Goal: Task Accomplishment & Management: Use online tool/utility

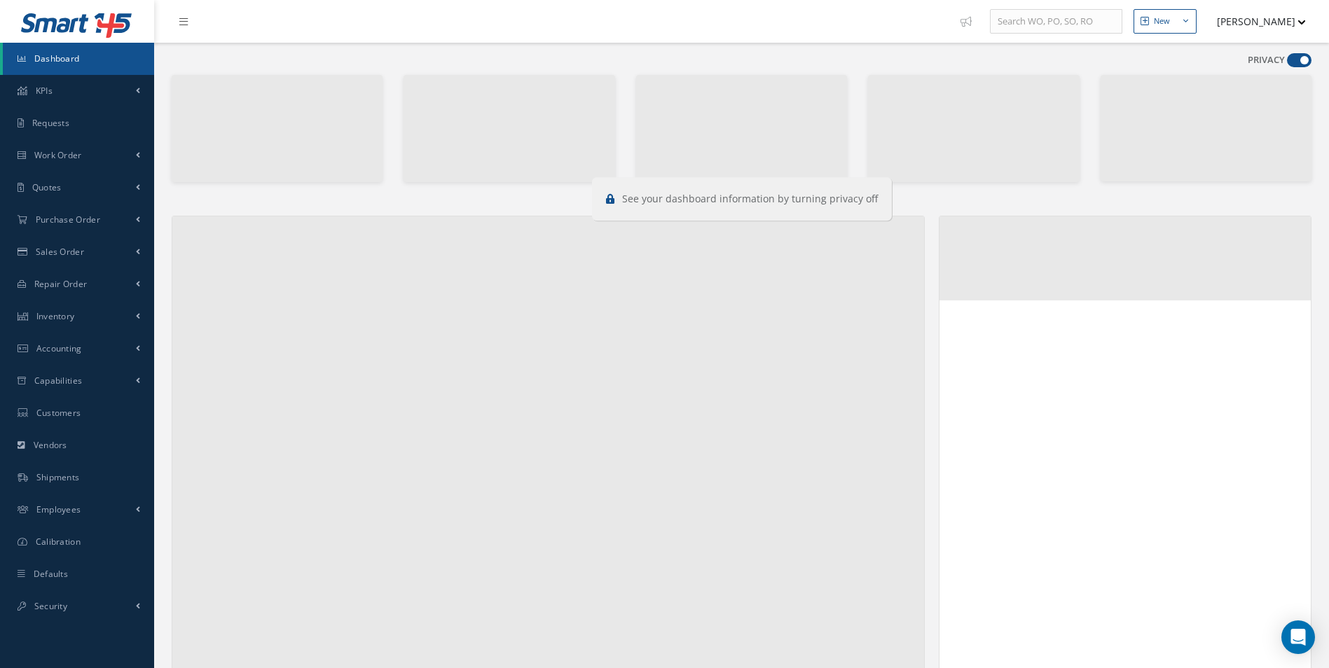
click at [1301, 63] on span at bounding box center [1299, 60] width 25 height 14
click at [1287, 63] on input "checkbox" at bounding box center [1287, 63] width 0 height 0
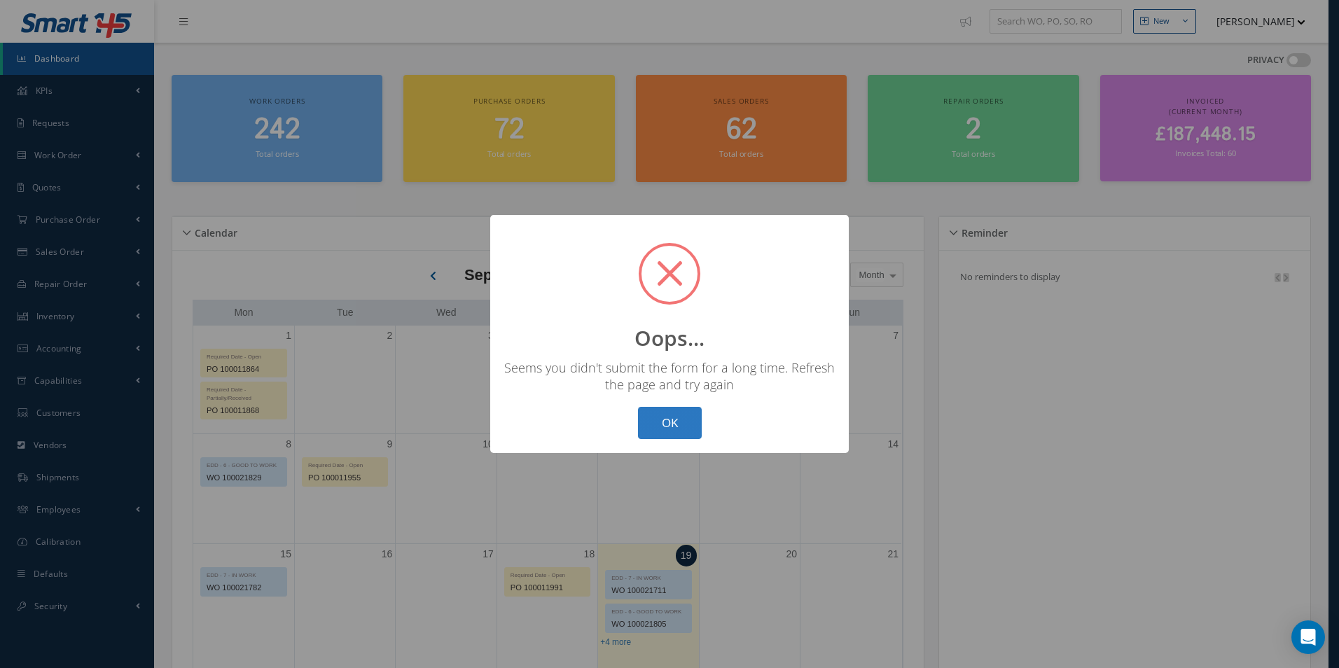
click at [679, 413] on button "OK" at bounding box center [670, 423] width 64 height 33
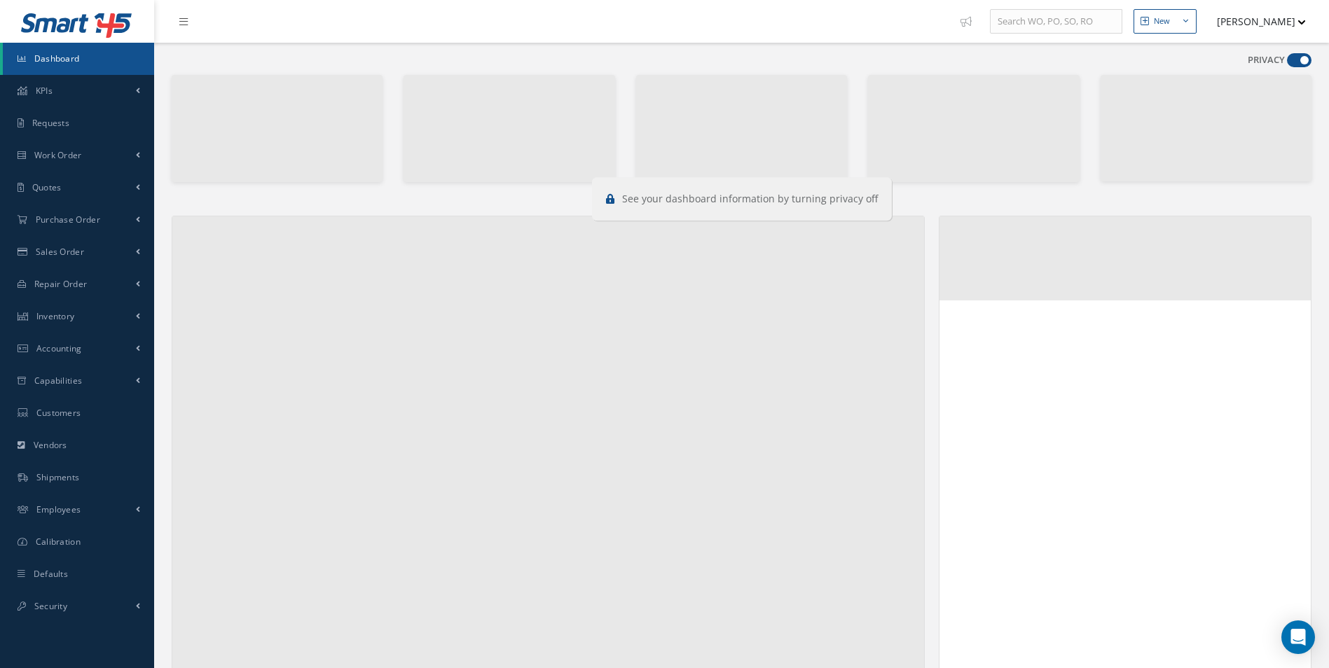
click at [1306, 60] on span at bounding box center [1299, 60] width 25 height 14
click at [1287, 63] on input "checkbox" at bounding box center [1287, 63] width 0 height 0
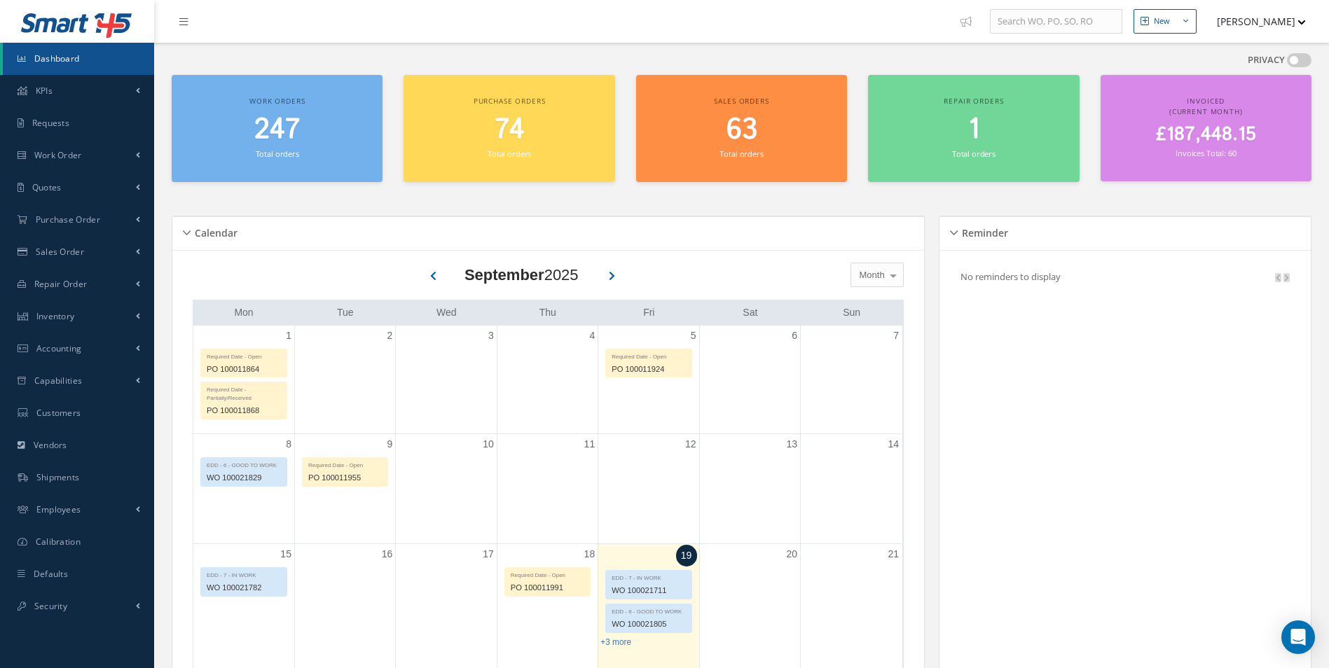
click at [1292, 59] on span at bounding box center [1299, 60] width 25 height 14
click at [1287, 63] on input "checkbox" at bounding box center [1287, 63] width 0 height 0
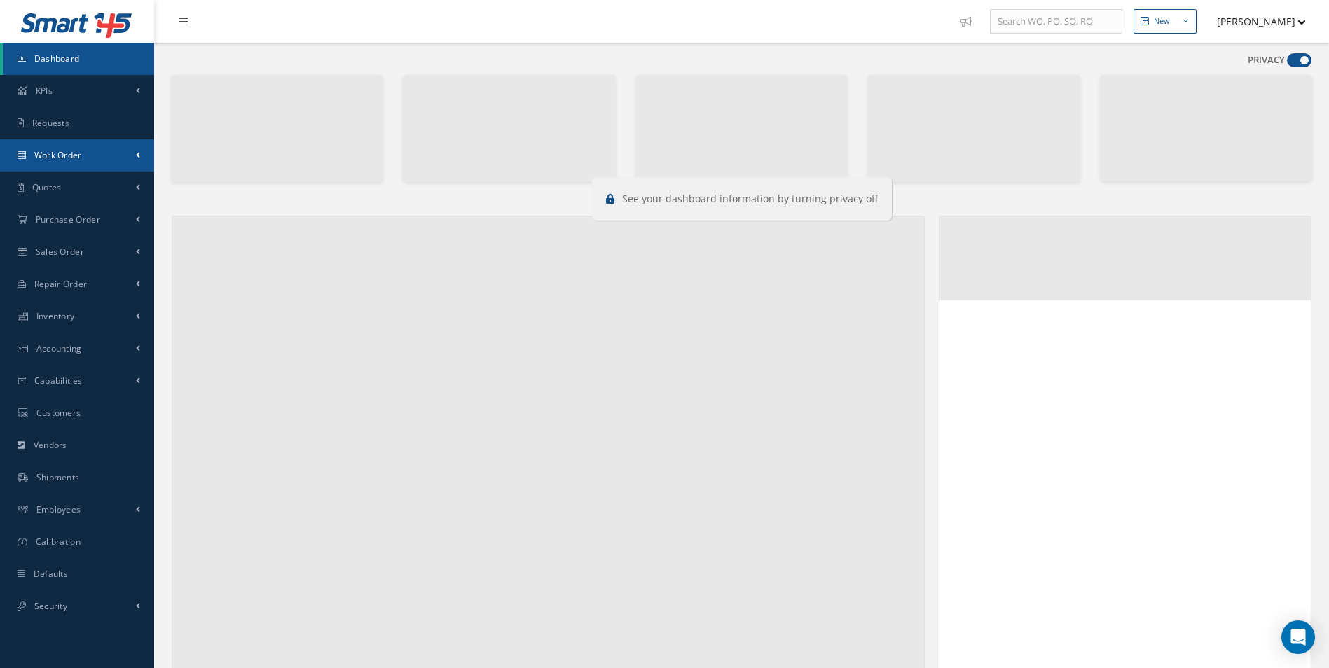
click at [81, 152] on span "Work Order" at bounding box center [58, 155] width 48 height 12
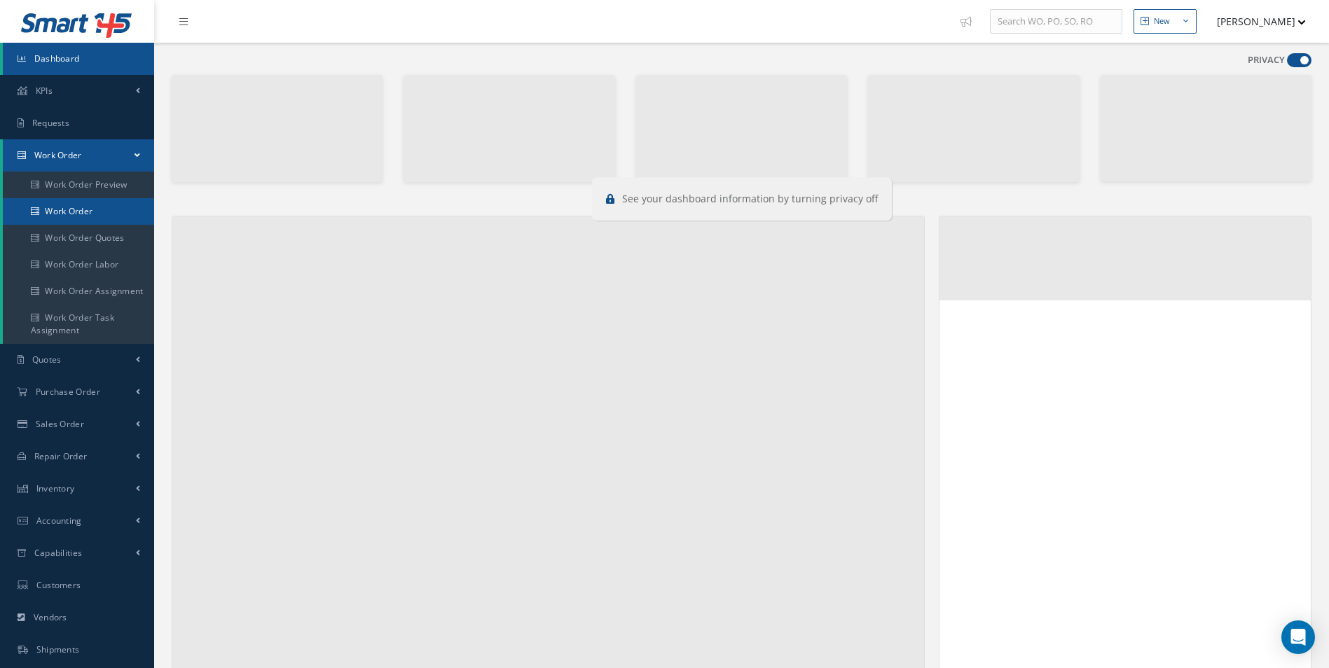
click at [80, 214] on link "Work Order" at bounding box center [80, 211] width 154 height 27
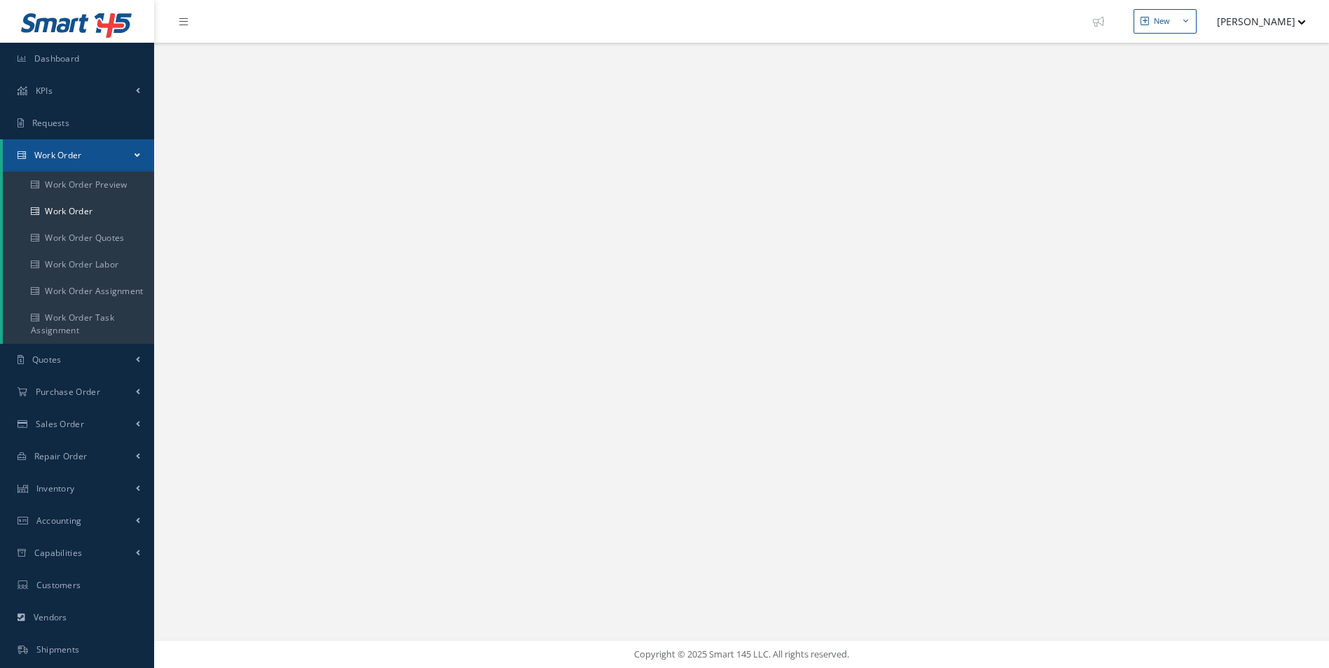
select select "25"
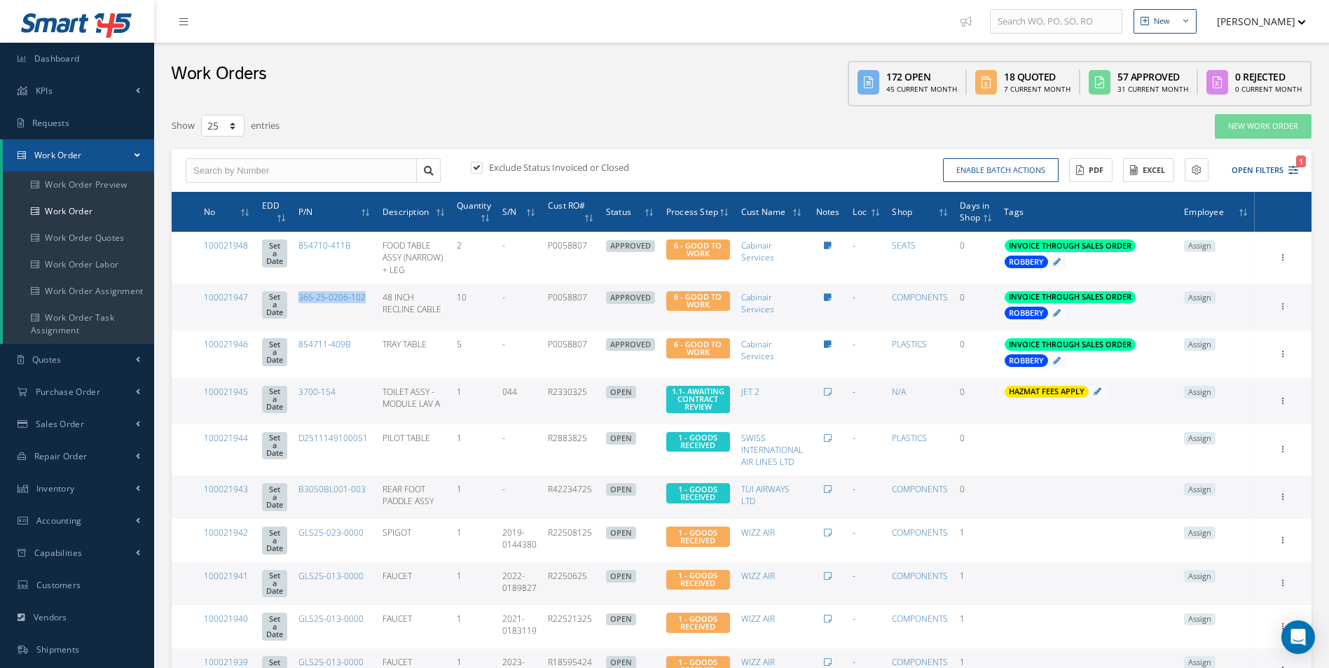
drag, startPoint x: 319, startPoint y: 309, endPoint x: 391, endPoint y: 305, distance: 72.2
click at [377, 305] on td "365-25-0206-102" at bounding box center [335, 308] width 84 height 48
drag, startPoint x: 391, startPoint y: 305, endPoint x: 366, endPoint y: 300, distance: 25.8
copy link "365-25-0206-102"
click at [63, 495] on link "Inventory" at bounding box center [77, 489] width 154 height 32
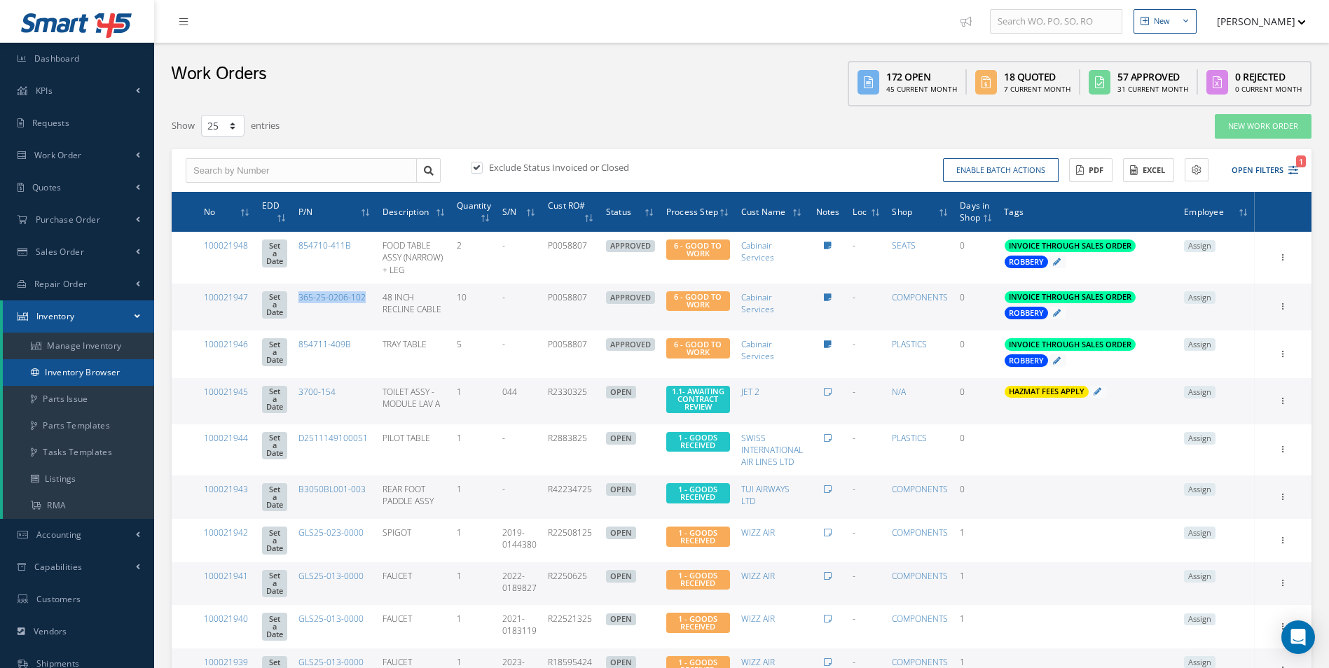
click at [63, 374] on link "Inventory Browser" at bounding box center [78, 372] width 151 height 27
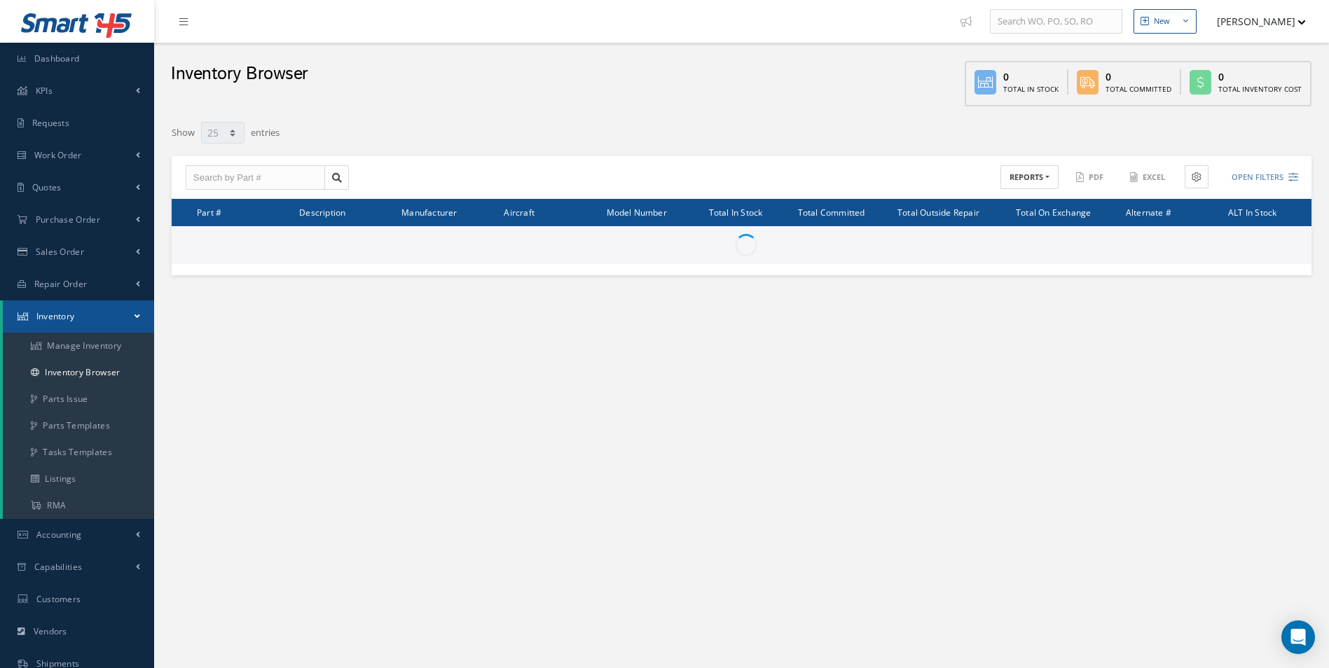
select select "25"
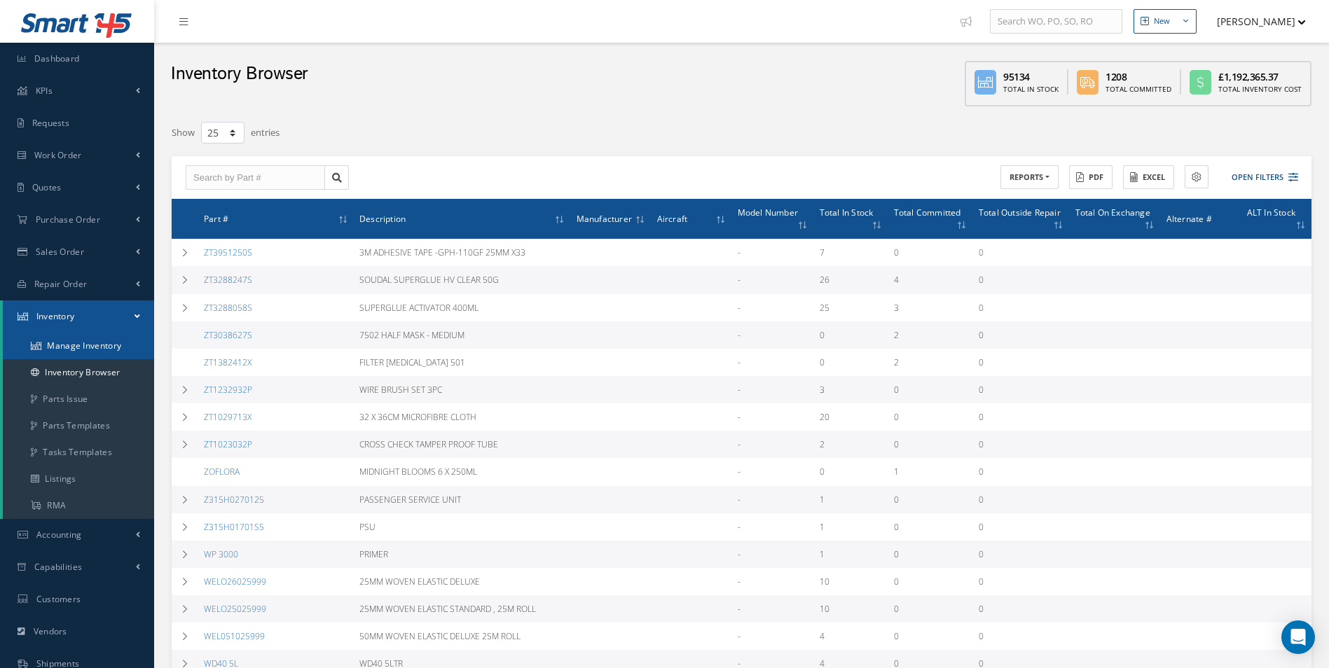
click at [76, 349] on link "Manage Inventory" at bounding box center [78, 346] width 151 height 27
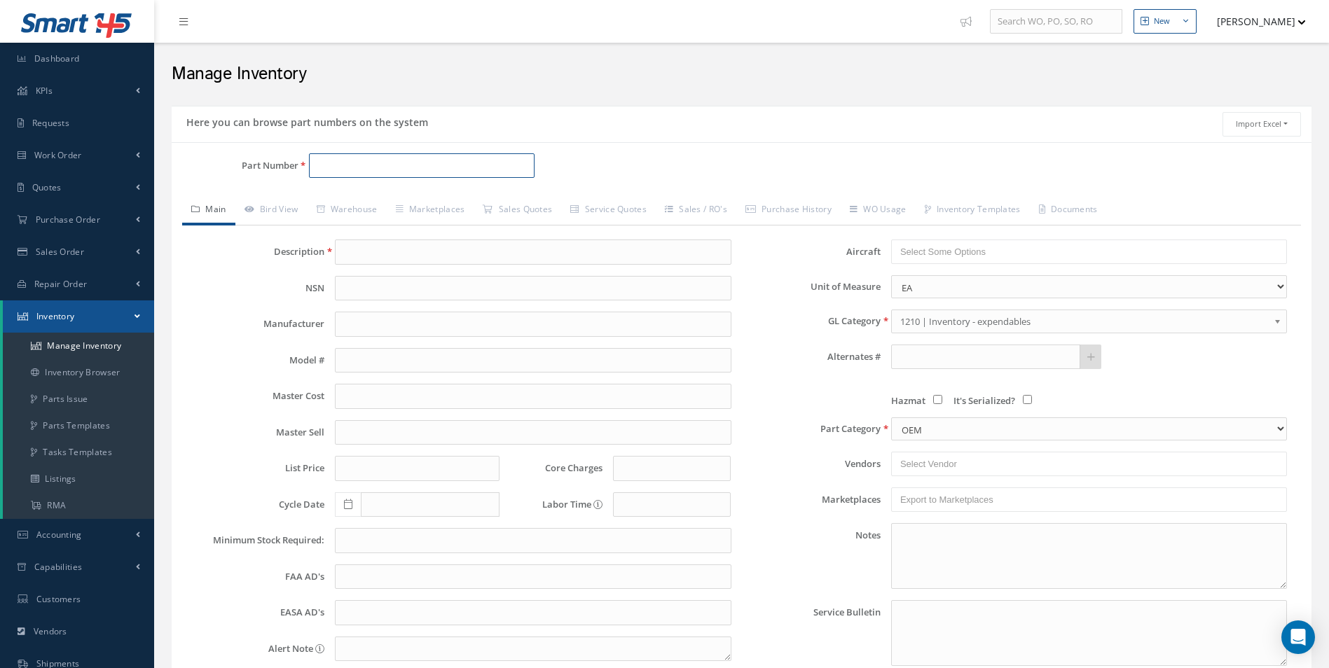
click at [342, 170] on input "Part Number" at bounding box center [422, 165] width 226 height 25
paste input "365-25-0206-102"
type input "365-25-0206-102"
click at [534, 200] on span "48 INCH RECLINE CABLE" at bounding box center [544, 202] width 210 height 15
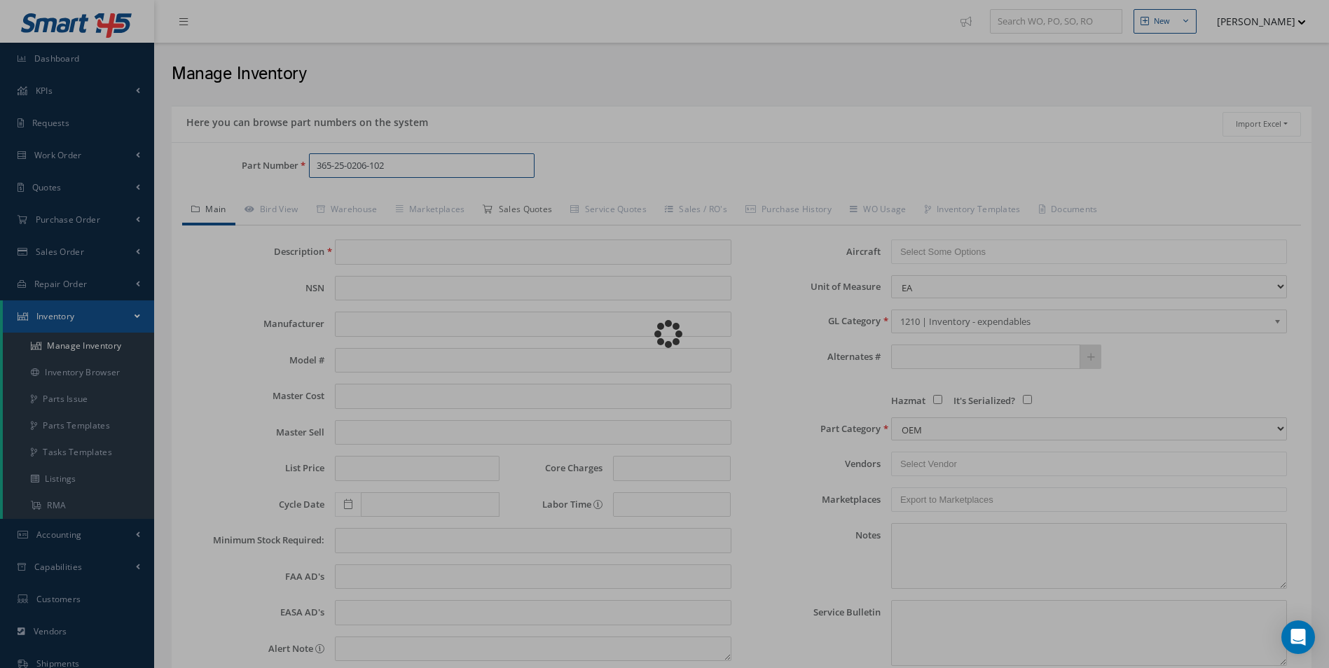
type input "48 INCH RECLINE CABLE"
type input "0.00"
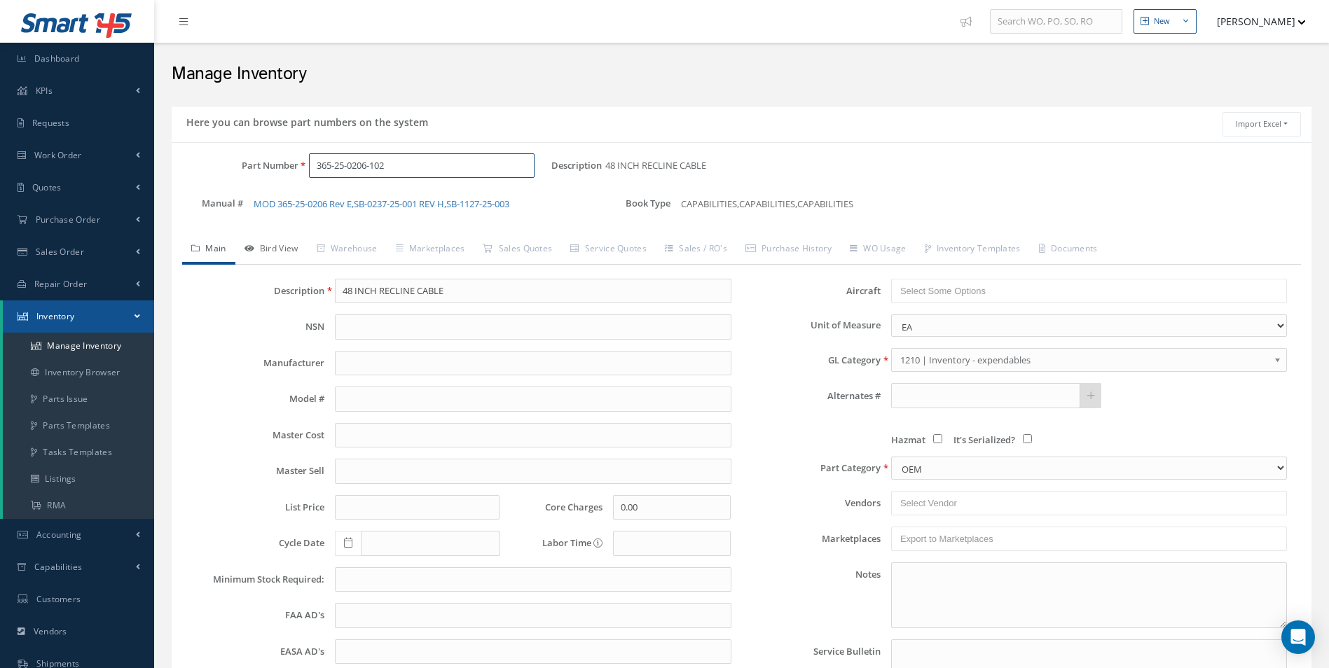
type input "365-25-0206-102"
click at [275, 240] on link "Bird View" at bounding box center [271, 249] width 72 height 29
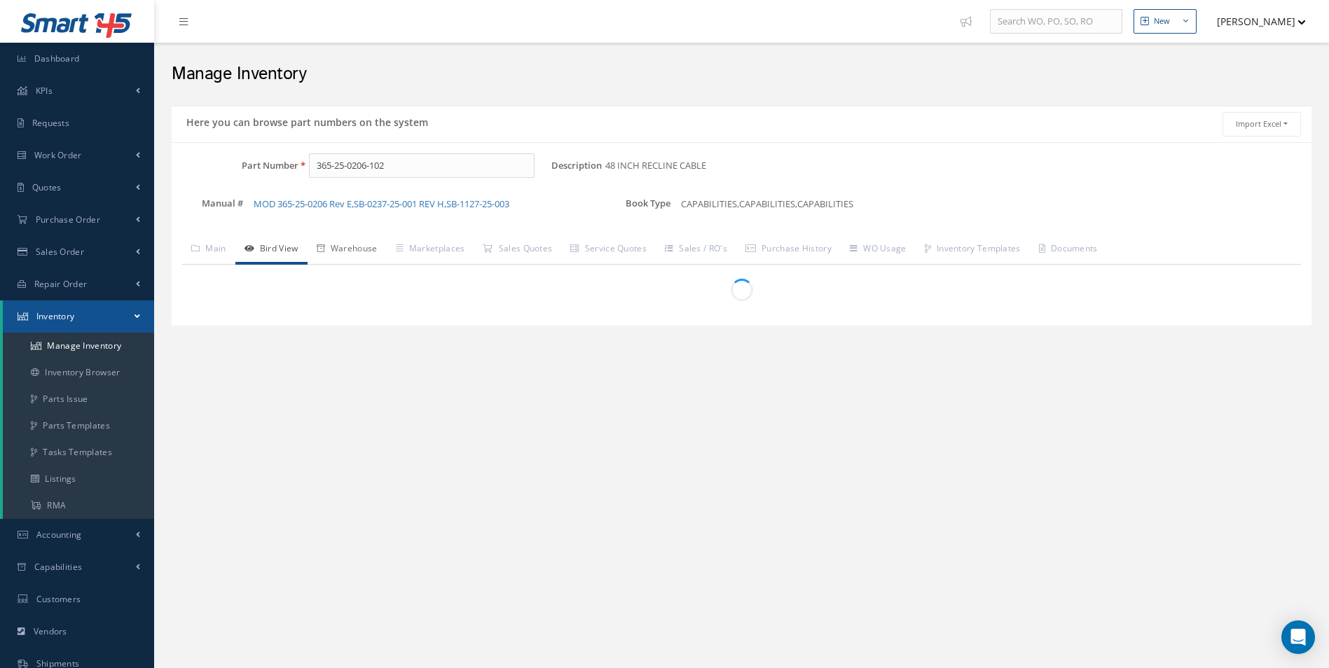
click at [350, 239] on link "Warehouse" at bounding box center [347, 249] width 79 height 29
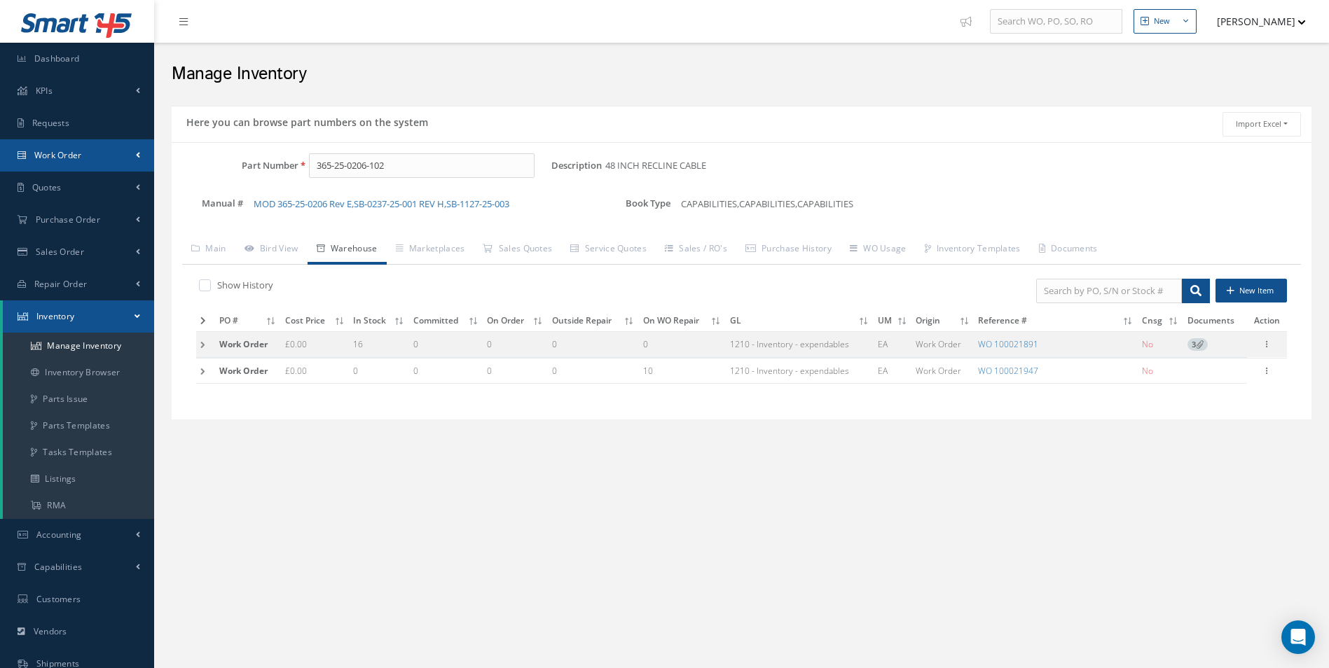
click at [60, 162] on link "Work Order" at bounding box center [77, 155] width 154 height 32
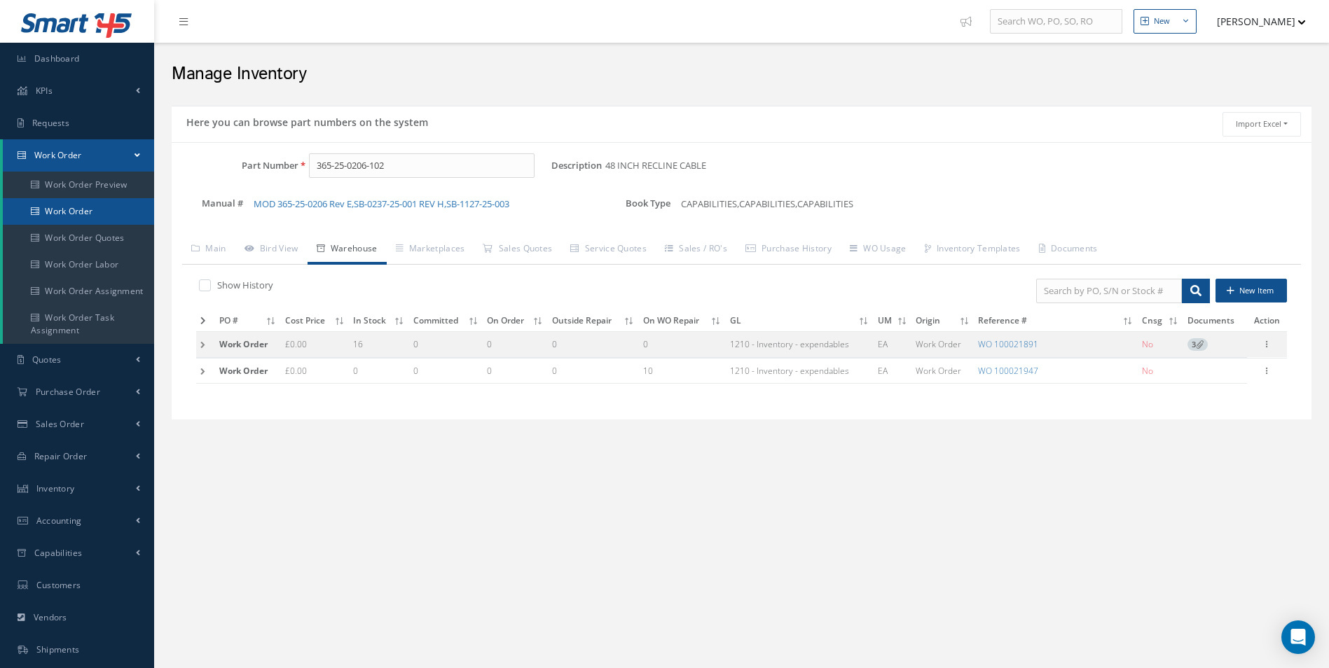
click at [76, 215] on link "Work Order" at bounding box center [78, 211] width 151 height 27
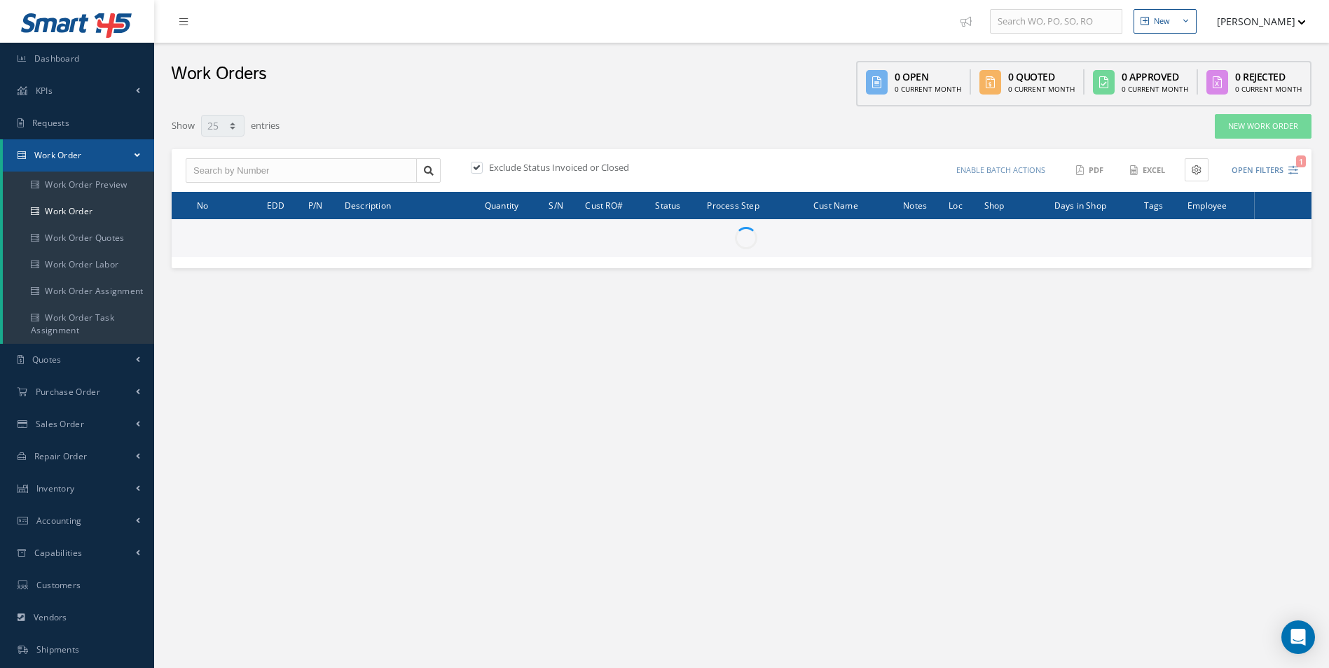
select select "25"
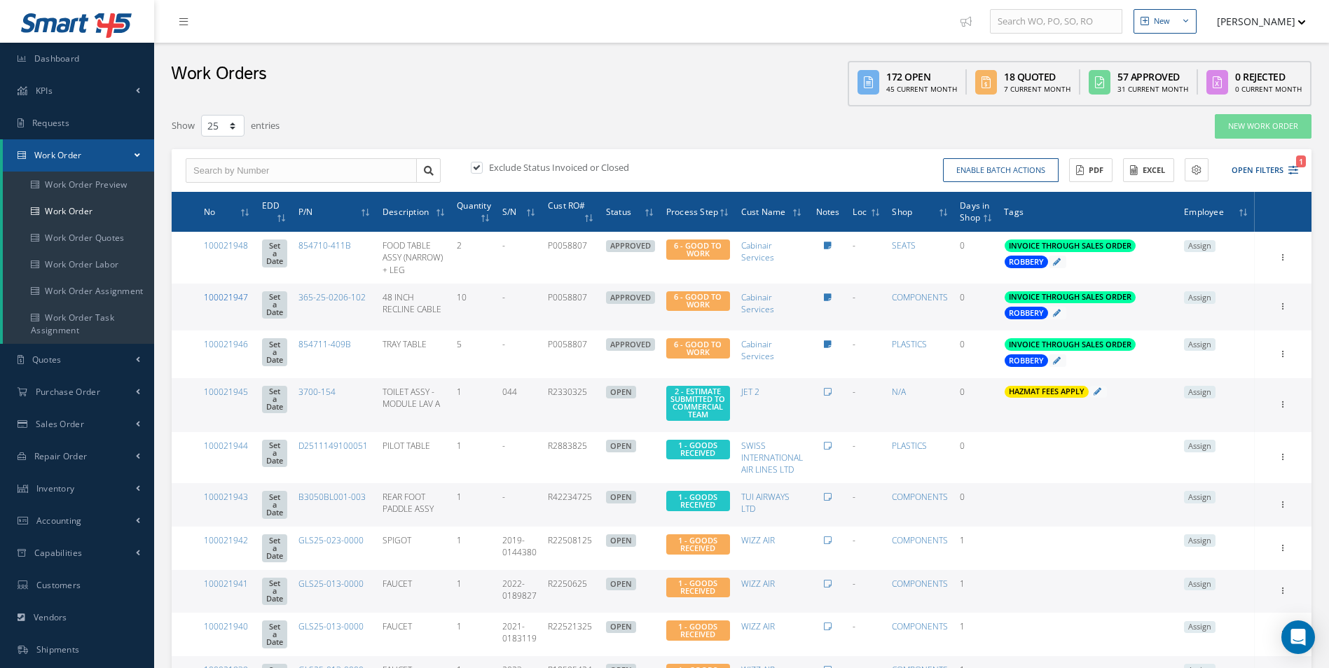
click at [233, 298] on link "100021947" at bounding box center [226, 297] width 44 height 12
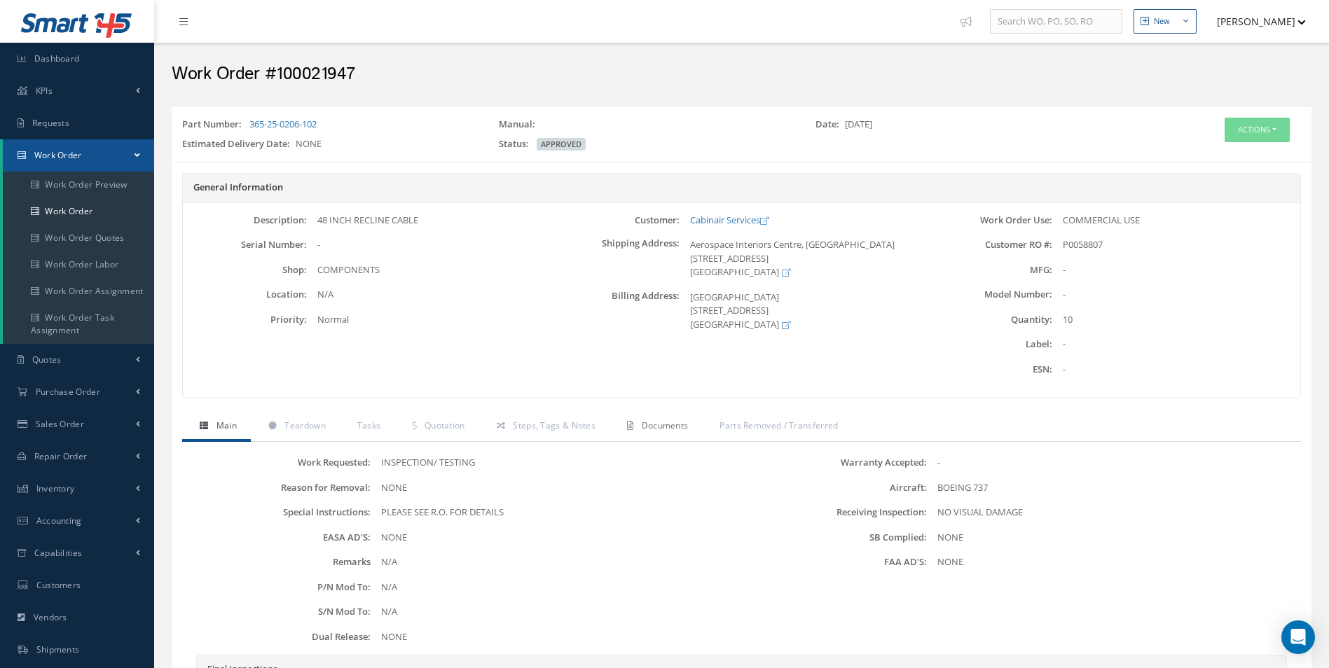
click at [665, 429] on span "Documents" at bounding box center [665, 426] width 47 height 12
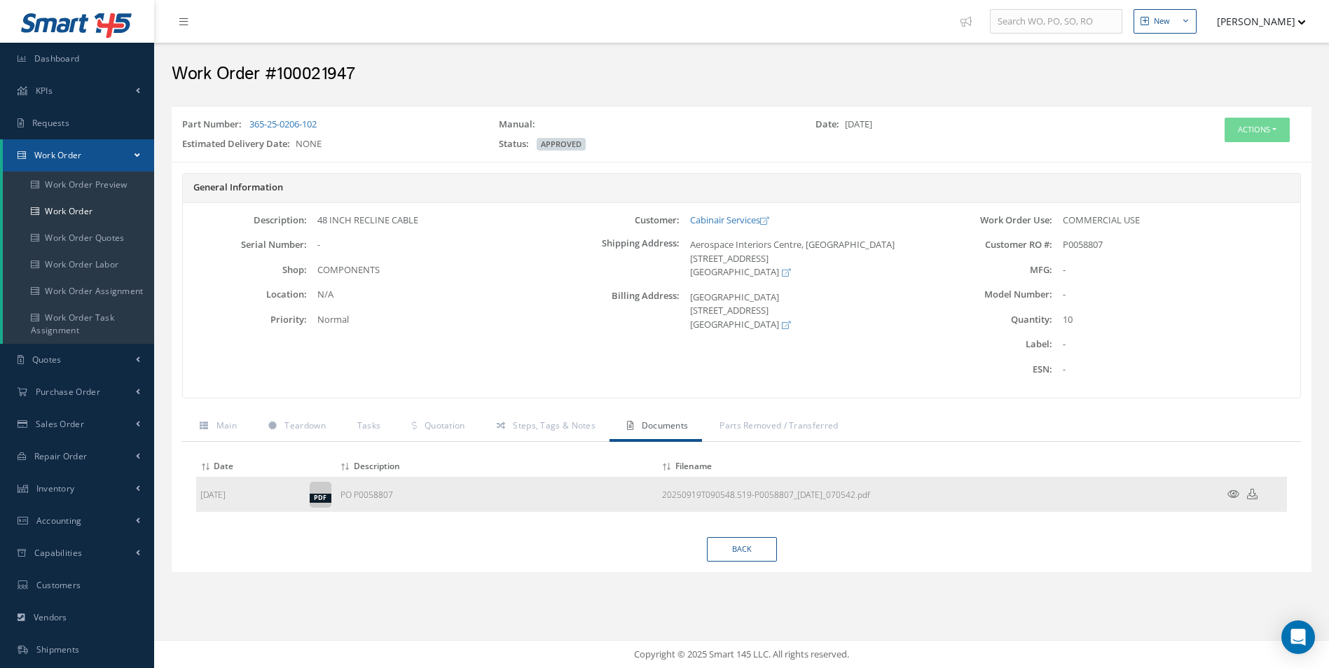
click at [1235, 488] on td at bounding box center [1245, 495] width 84 height 35
click at [1232, 489] on icon at bounding box center [1233, 494] width 12 height 11
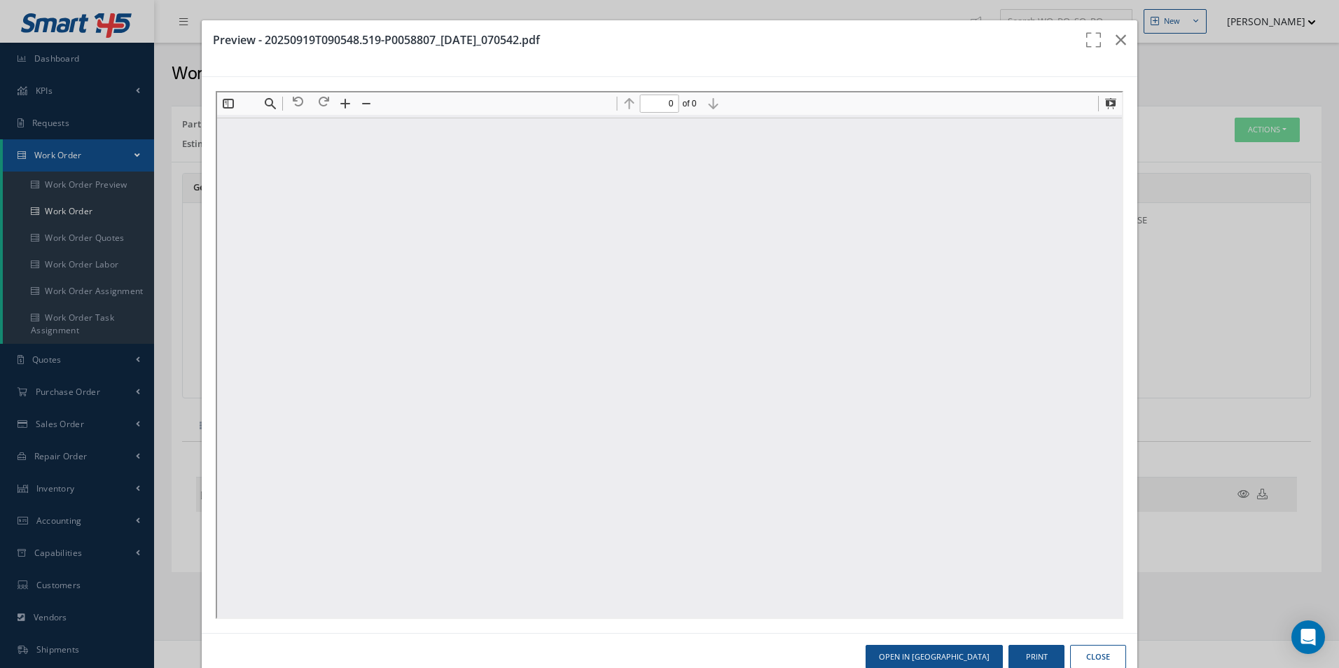
type input "1"
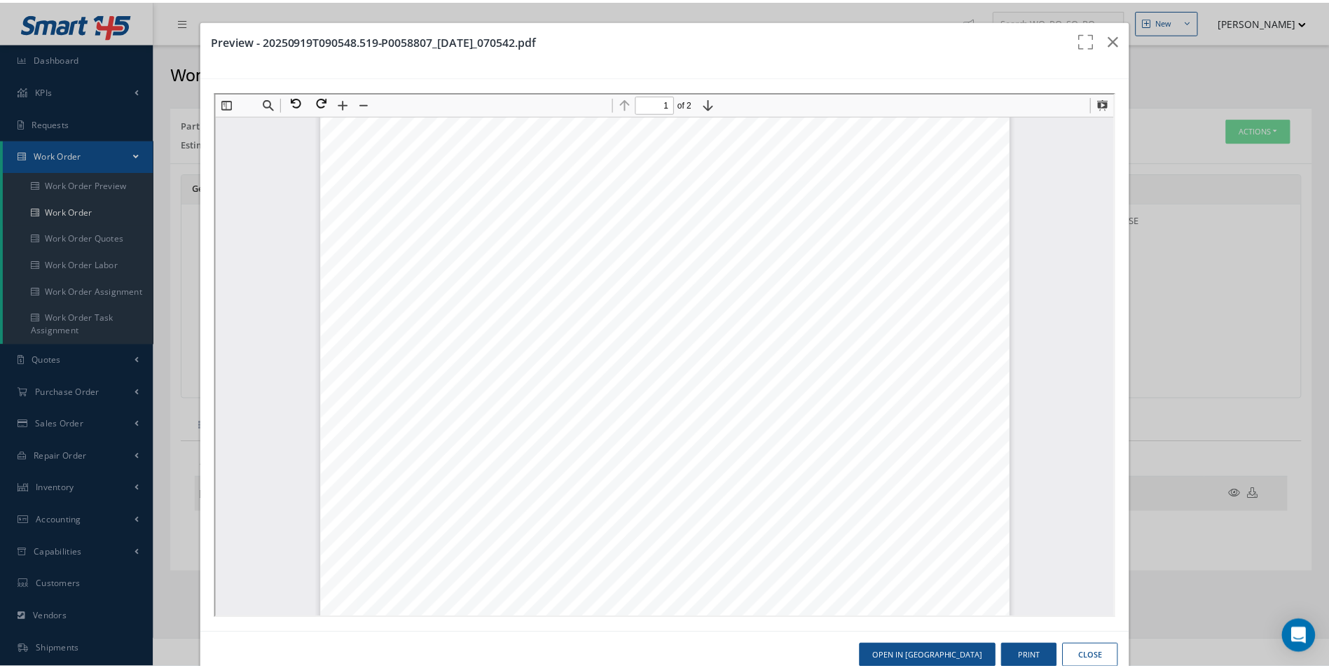
scroll to position [217, 0]
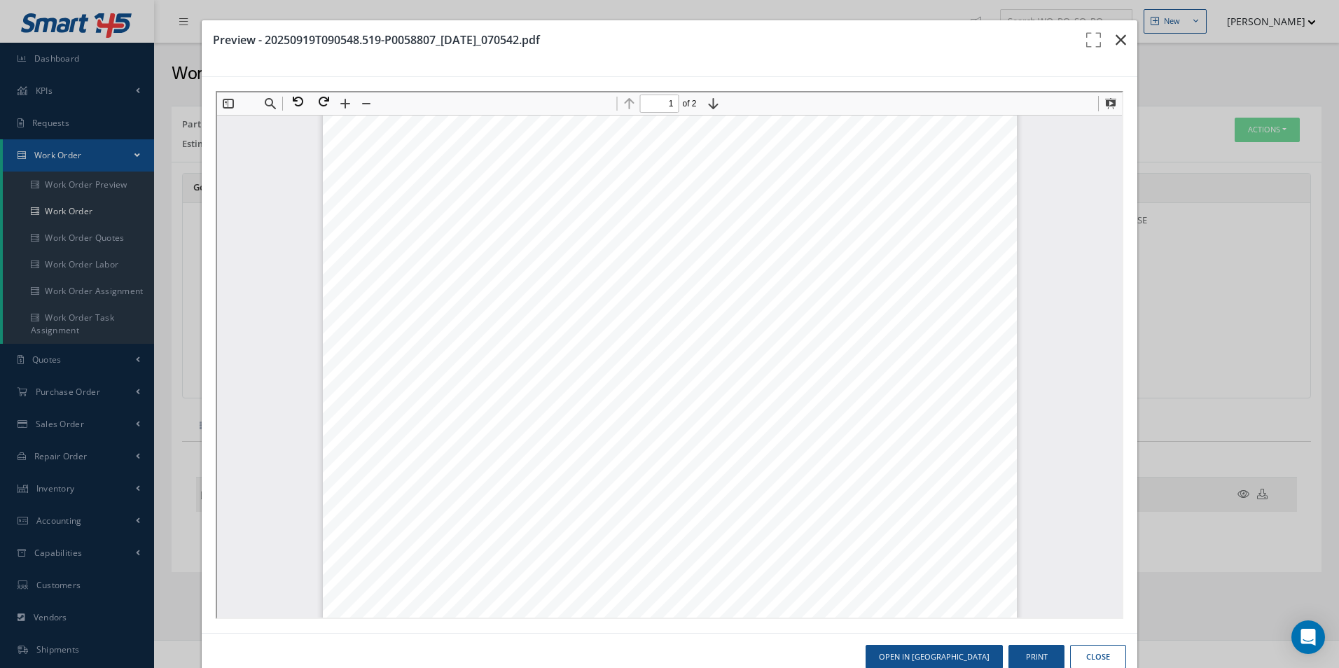
click at [1116, 42] on icon "button" at bounding box center [1121, 40] width 11 height 17
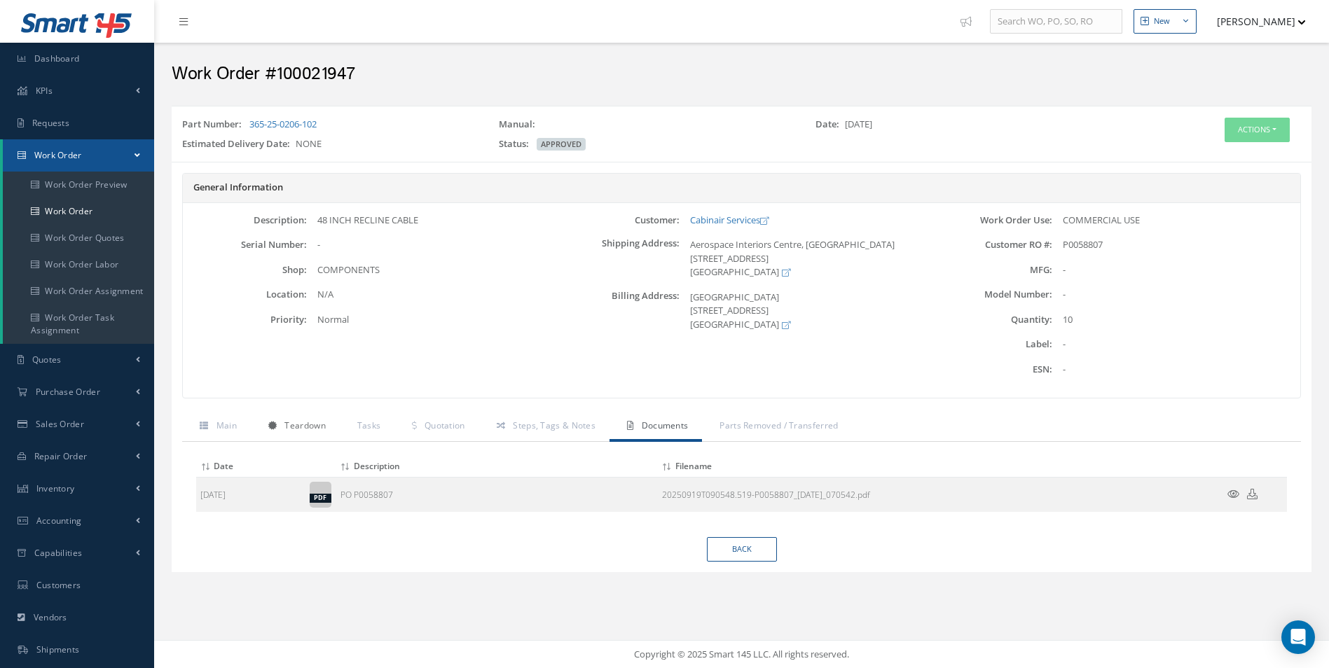
click at [291, 429] on span "Teardown" at bounding box center [304, 426] width 41 height 12
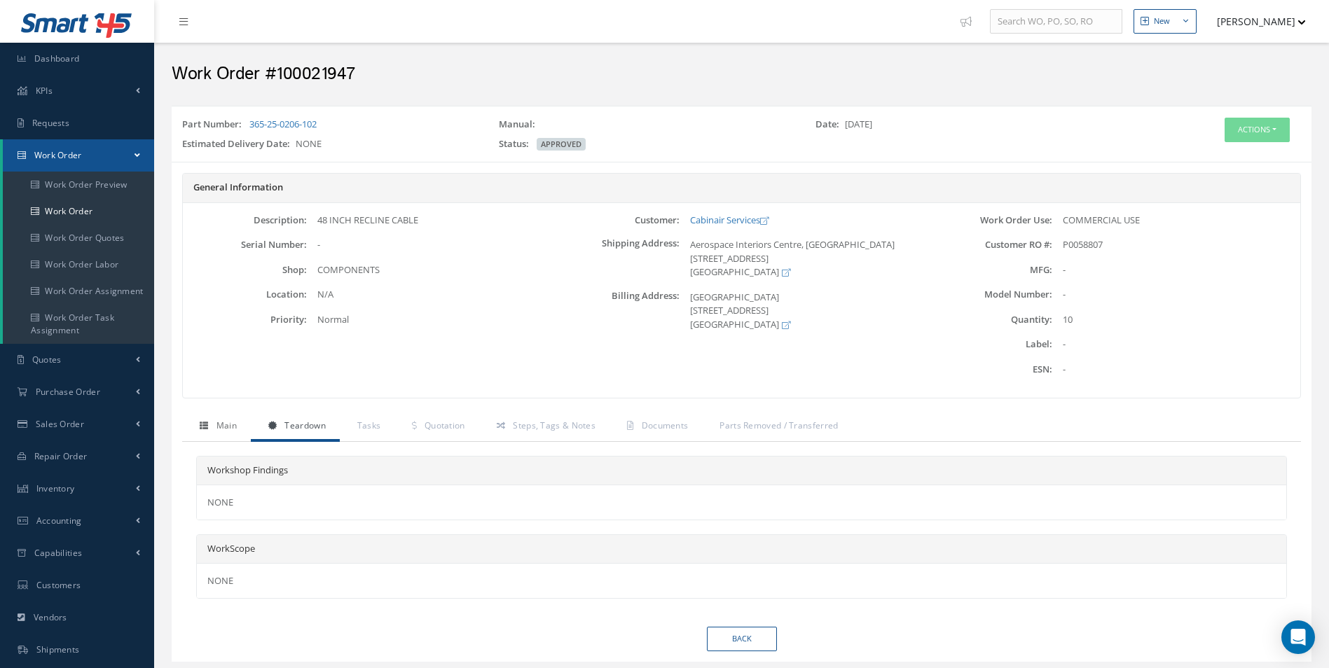
click at [235, 419] on link "Main" at bounding box center [216, 427] width 69 height 29
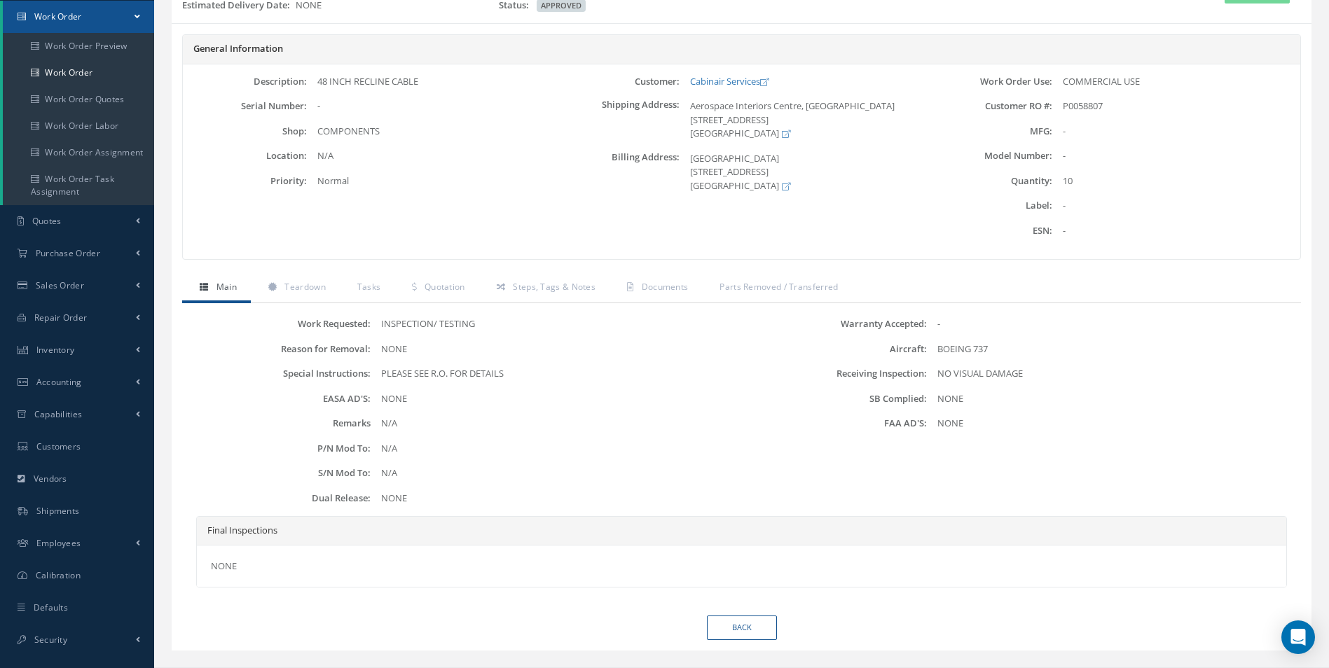
scroll to position [140, 0]
click at [608, 309] on div "Work Requested: INSPECTION/ TESTING Reason for Removal: NONE Special Instructio…" at bounding box center [741, 458] width 1119 height 312
click at [549, 294] on link "Steps, Tags & Notes" at bounding box center [544, 287] width 130 height 29
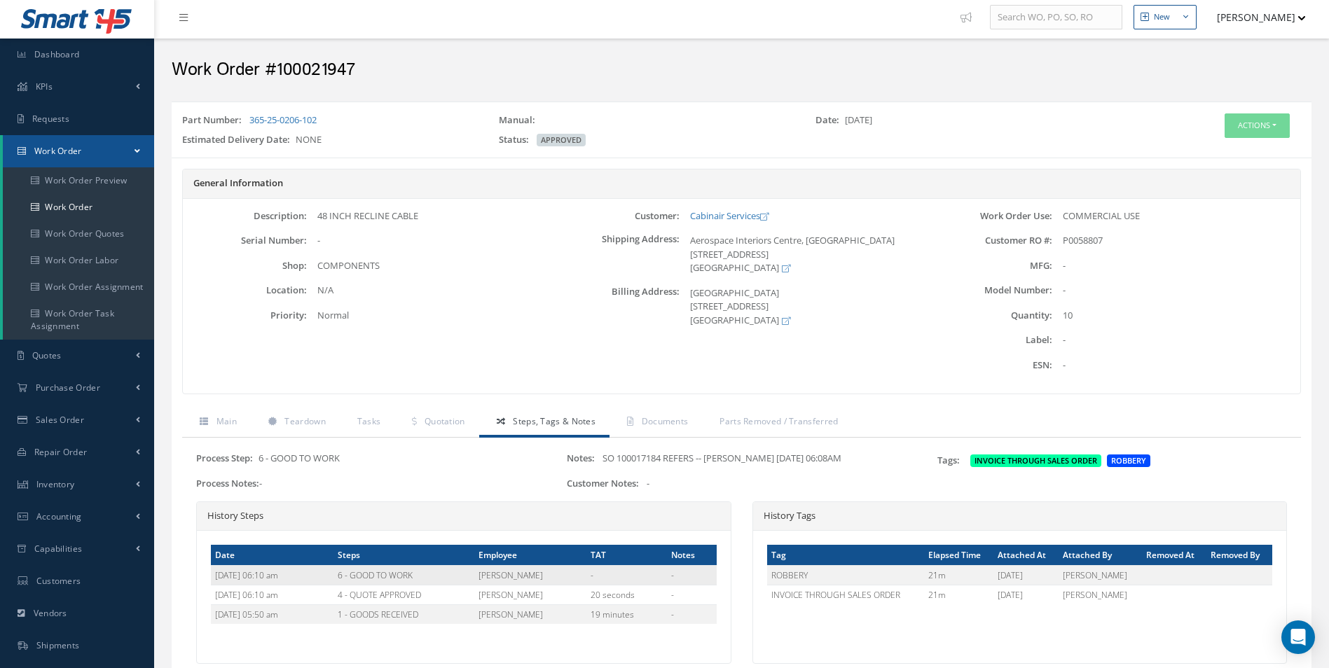
scroll to position [0, 0]
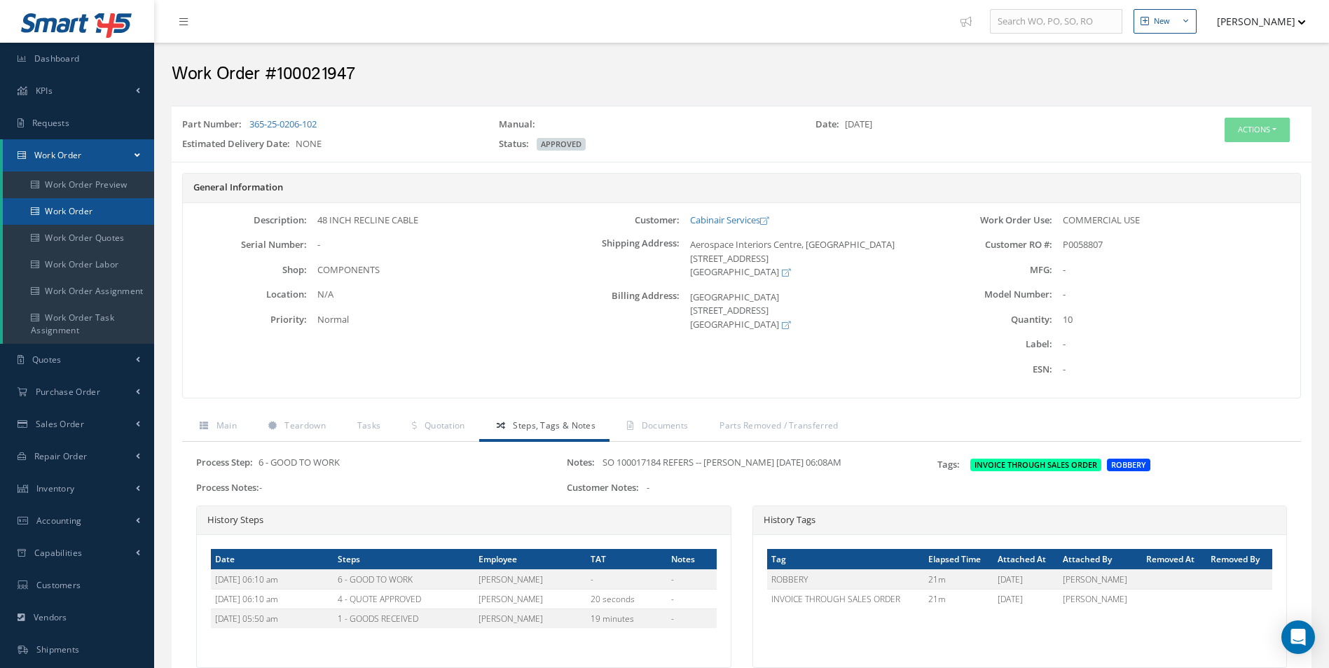
click at [60, 214] on link "Work Order" at bounding box center [78, 211] width 151 height 27
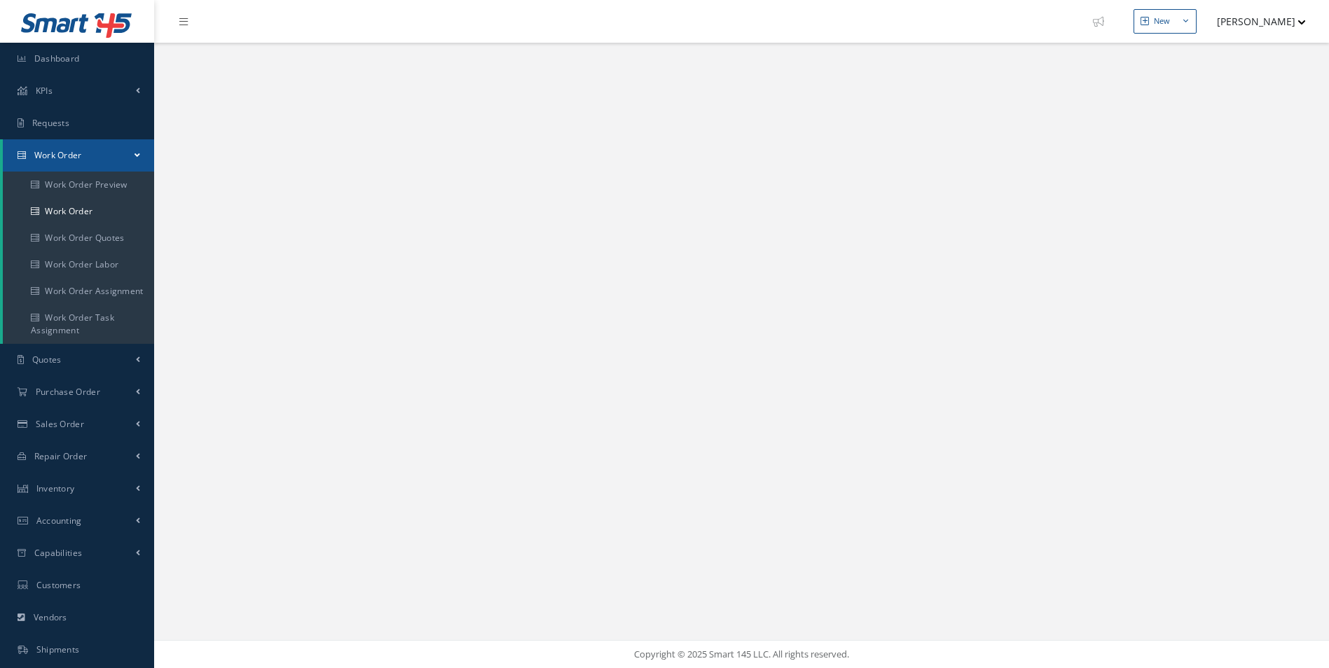
select select "25"
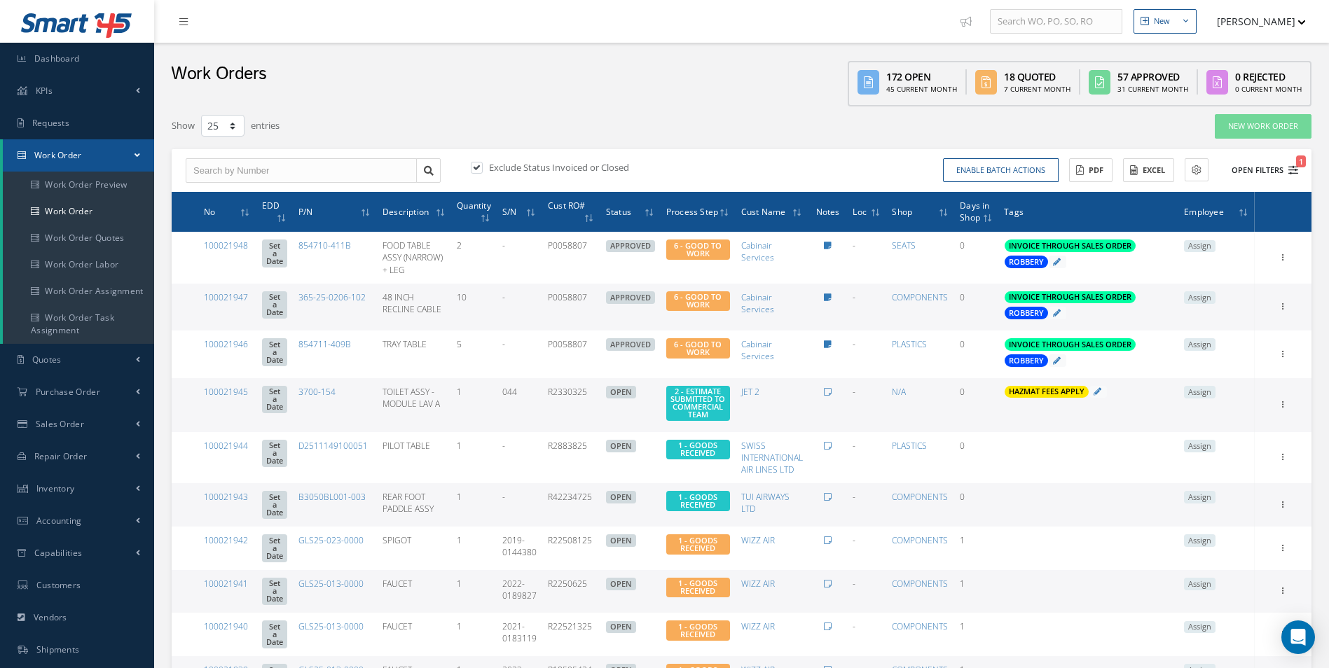
click at [1289, 176] on button "Open Filters 1" at bounding box center [1258, 170] width 79 height 23
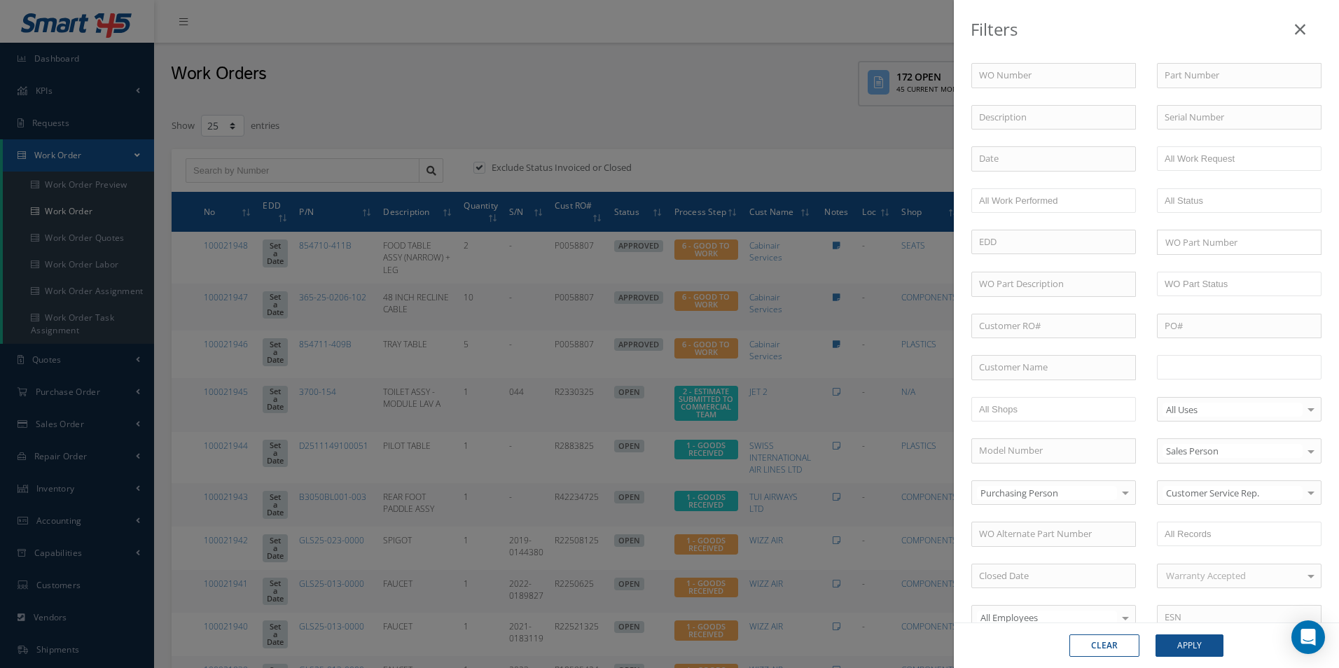
click at [1250, 374] on li at bounding box center [1209, 367] width 99 height 19
click at [1194, 650] on button "Apply" at bounding box center [1190, 646] width 68 height 22
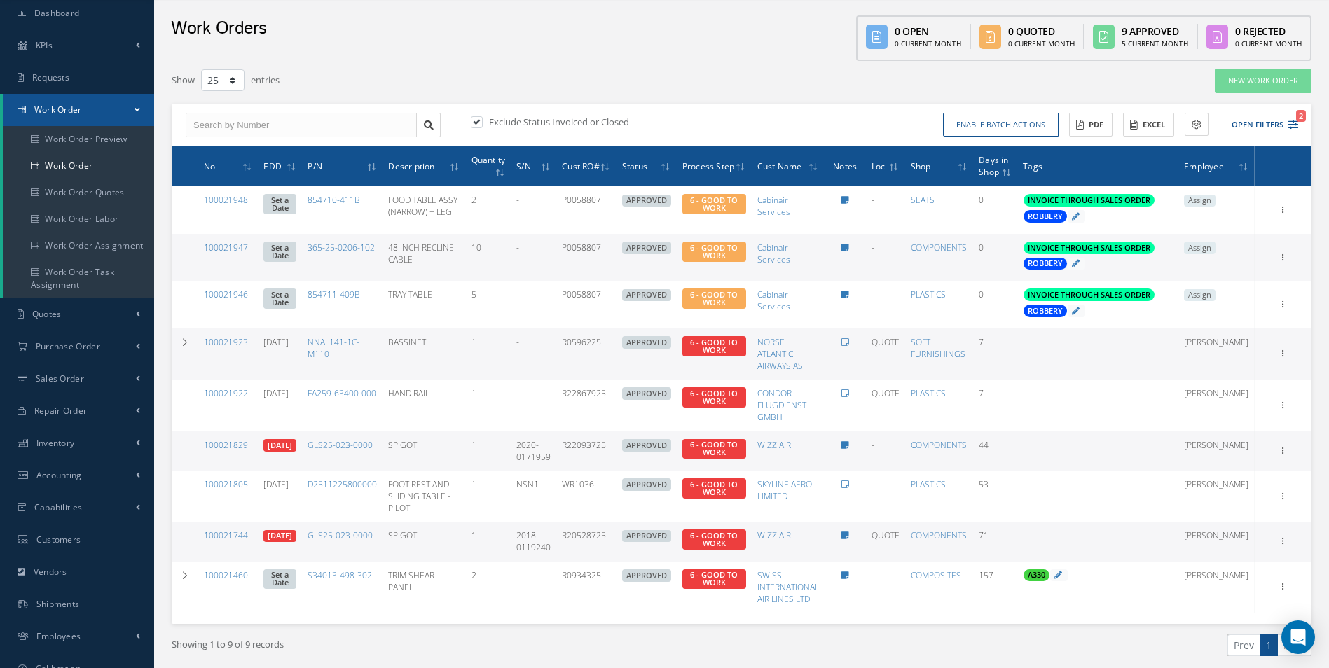
scroll to position [70, 0]
